Goal: Task Accomplishment & Management: Manage account settings

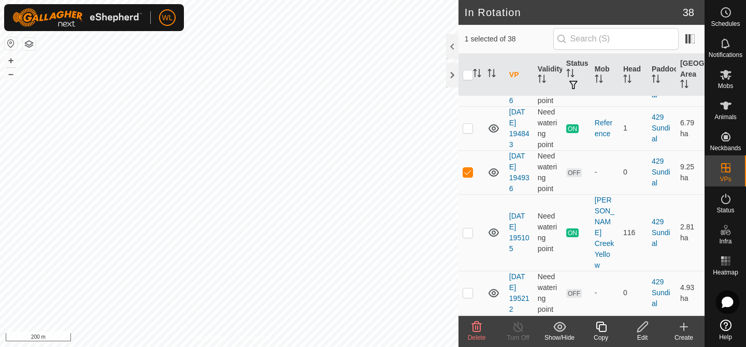
scroll to position [1173, 0]
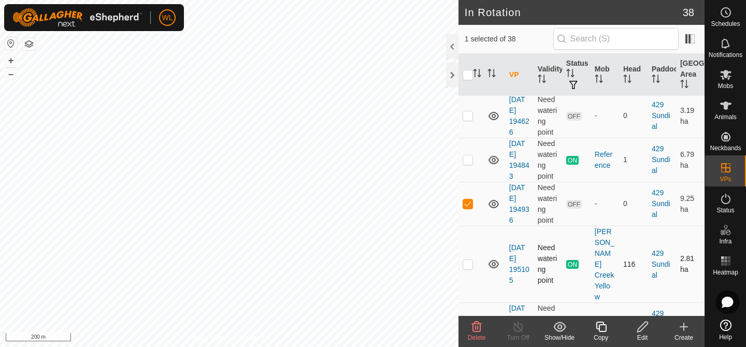
click at [468, 260] on p-checkbox at bounding box center [468, 264] width 10 height 8
checkbox input "false"
click at [468, 138] on td at bounding box center [471, 160] width 25 height 44
checkbox input "true"
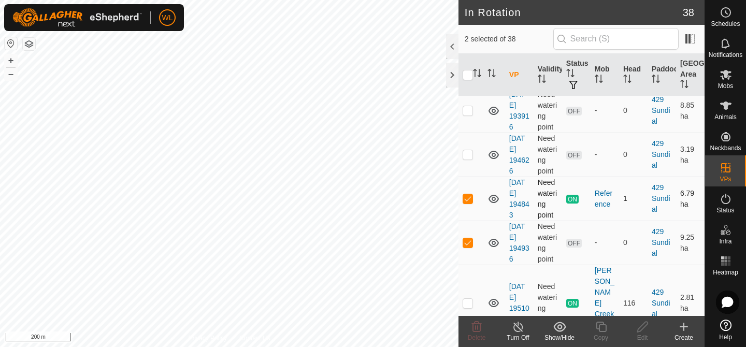
scroll to position [1133, 0]
click at [468, 151] on p-checkbox at bounding box center [468, 155] width 10 height 8
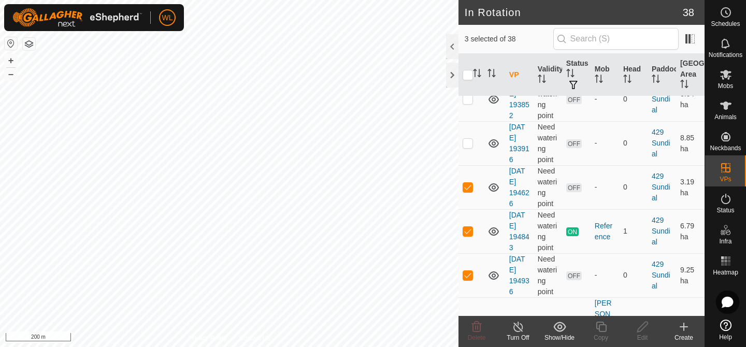
scroll to position [1099, 0]
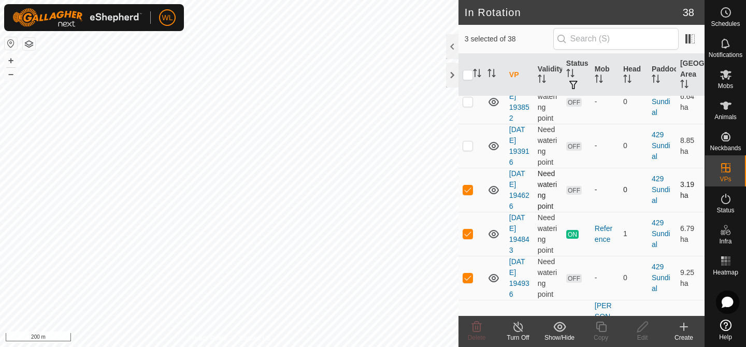
click at [468, 168] on td at bounding box center [471, 190] width 25 height 44
checkbox input "false"
click at [467, 230] on p-checkbox at bounding box center [468, 234] width 10 height 8
checkbox input "false"
click at [467, 256] on td at bounding box center [471, 278] width 25 height 44
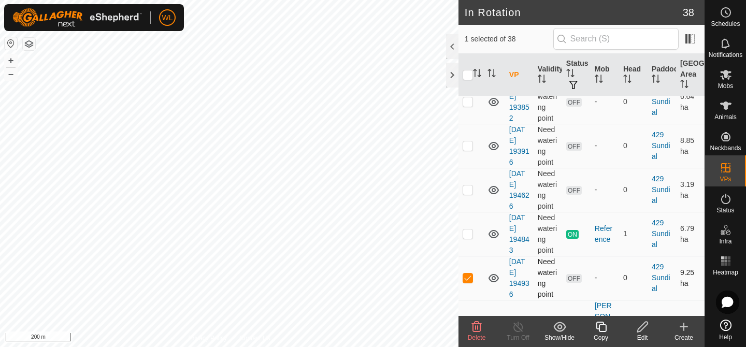
checkbox input "false"
